Goal: Task Accomplishment & Management: Manage account settings

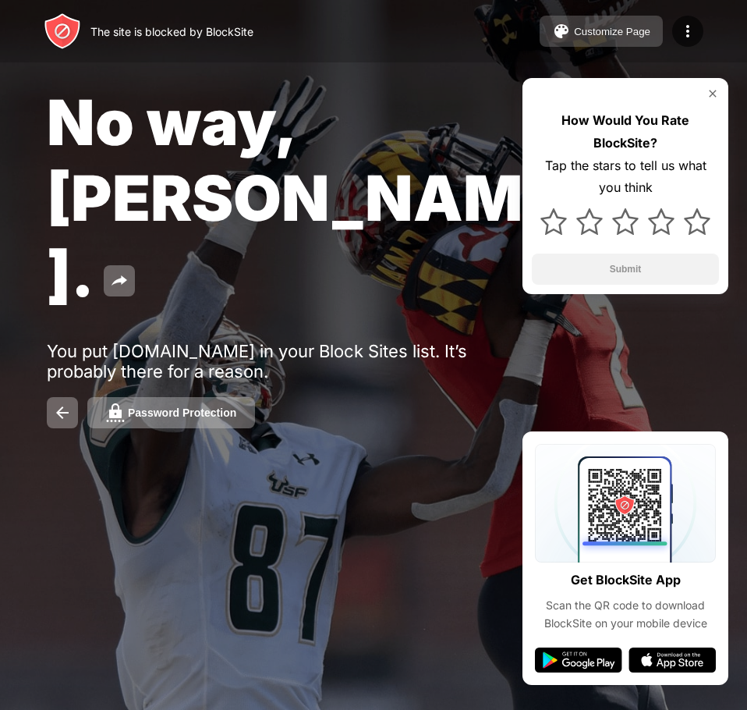
click at [611, 40] on button "Customize Page" at bounding box center [601, 31] width 123 height 31
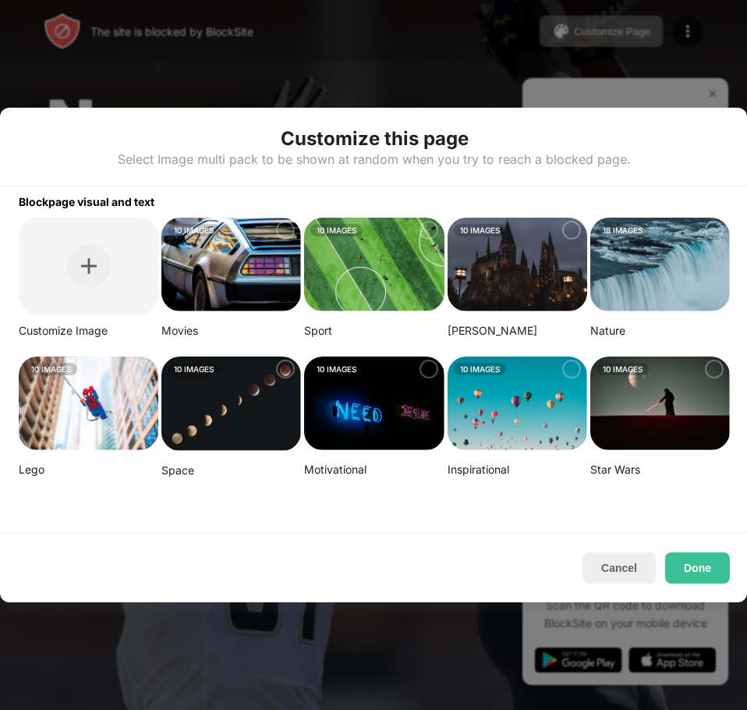
click at [625, 412] on img at bounding box center [660, 403] width 140 height 94
click at [698, 566] on button "Done" at bounding box center [697, 567] width 65 height 31
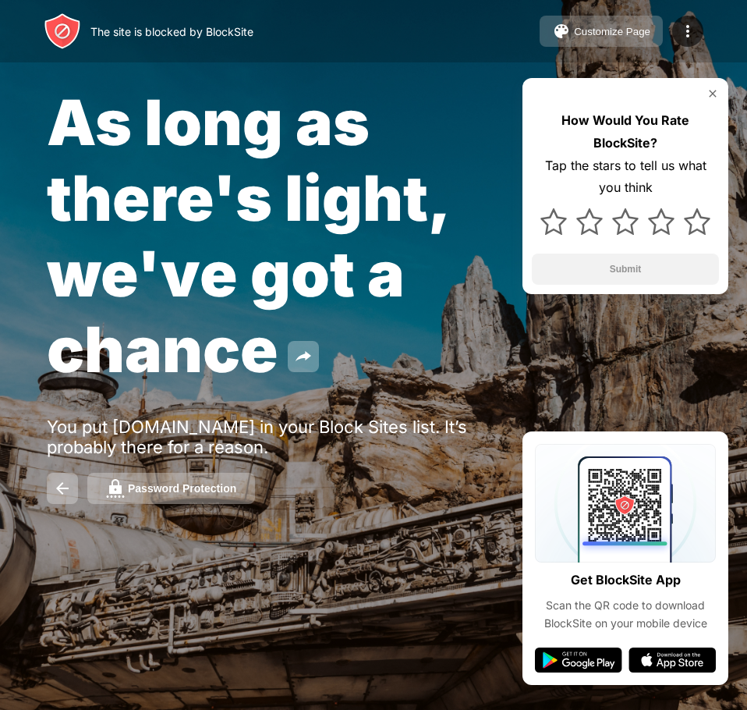
click at [605, 26] on div "Customize Page" at bounding box center [612, 32] width 76 height 12
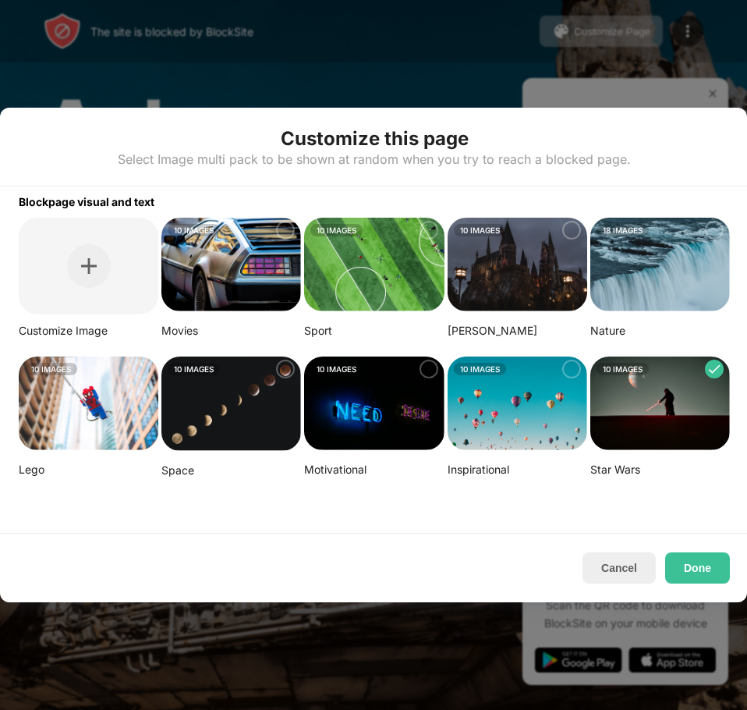
drag, startPoint x: 347, startPoint y: 650, endPoint x: 385, endPoint y: 612, distance: 54.0
click at [374, 621] on div at bounding box center [373, 355] width 747 height 710
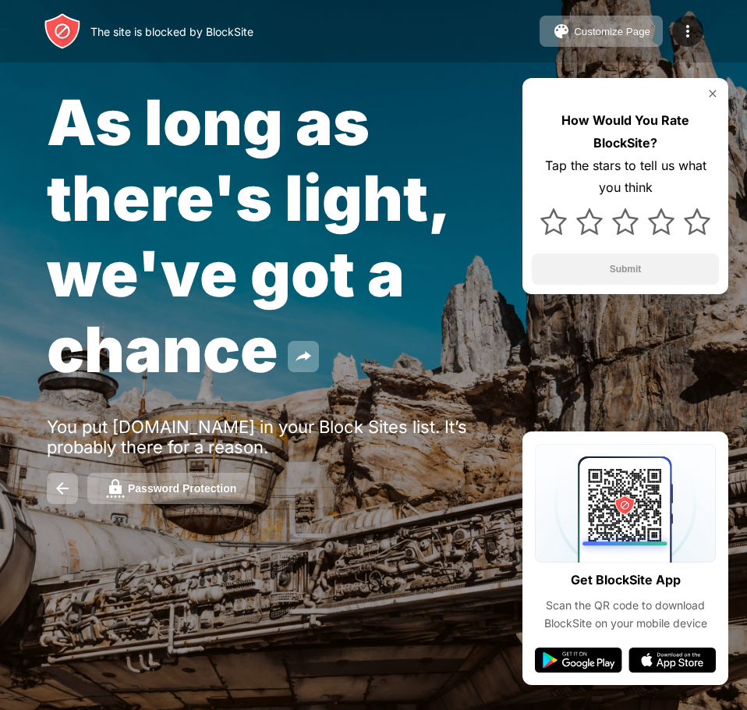
click at [632, 12] on div "The site is blocked by BlockSite Customize Page Edit Block List Redirect Custom…" at bounding box center [373, 31] width 747 height 62
click at [623, 24] on button "Customize Page" at bounding box center [601, 31] width 123 height 31
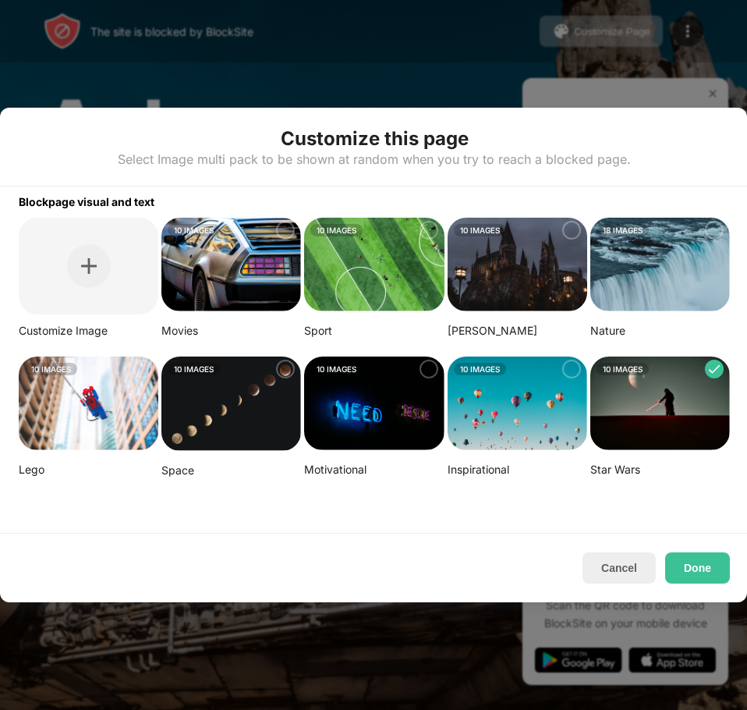
click at [514, 228] on div "10 IMAGES" at bounding box center [518, 230] width 140 height 19
click at [693, 558] on button "Done" at bounding box center [697, 567] width 65 height 31
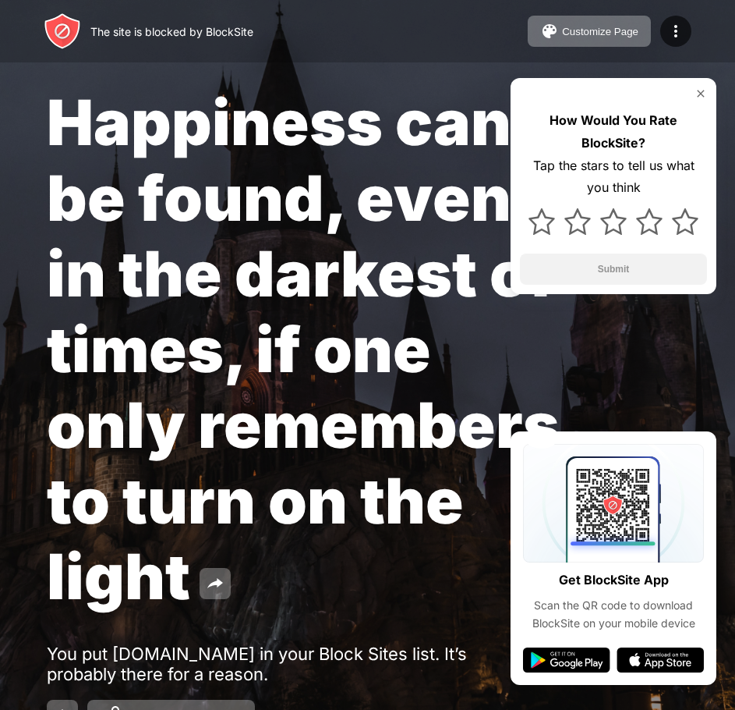
click at [710, 89] on div "How Would You Rate BlockSite? Tap the stars to tell us what you think Submit" at bounding box center [614, 186] width 206 height 216
click at [703, 92] on img at bounding box center [701, 93] width 12 height 12
